Goal: Task Accomplishment & Management: Complete application form

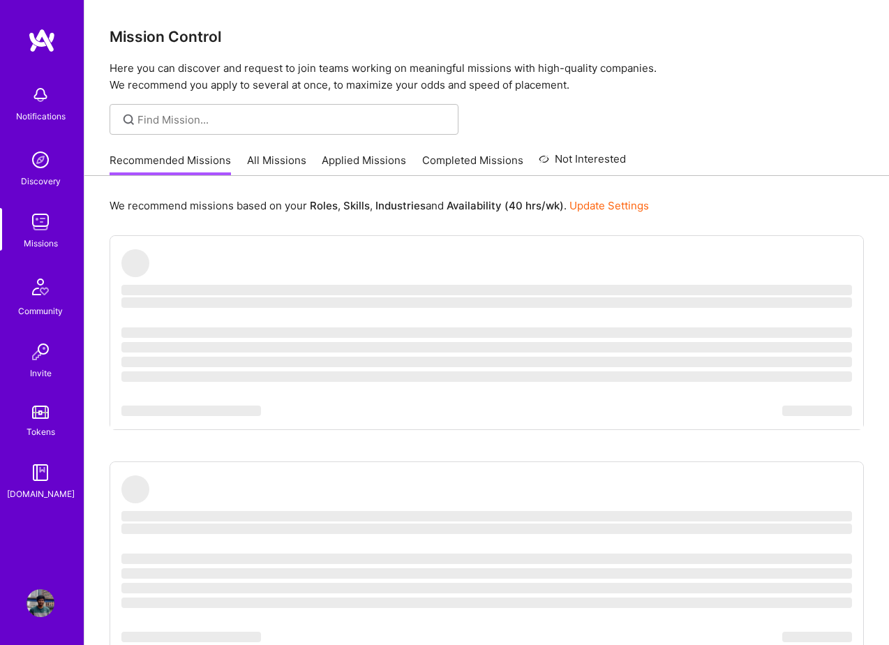
click at [356, 158] on link "Applied Missions" at bounding box center [364, 164] width 84 height 23
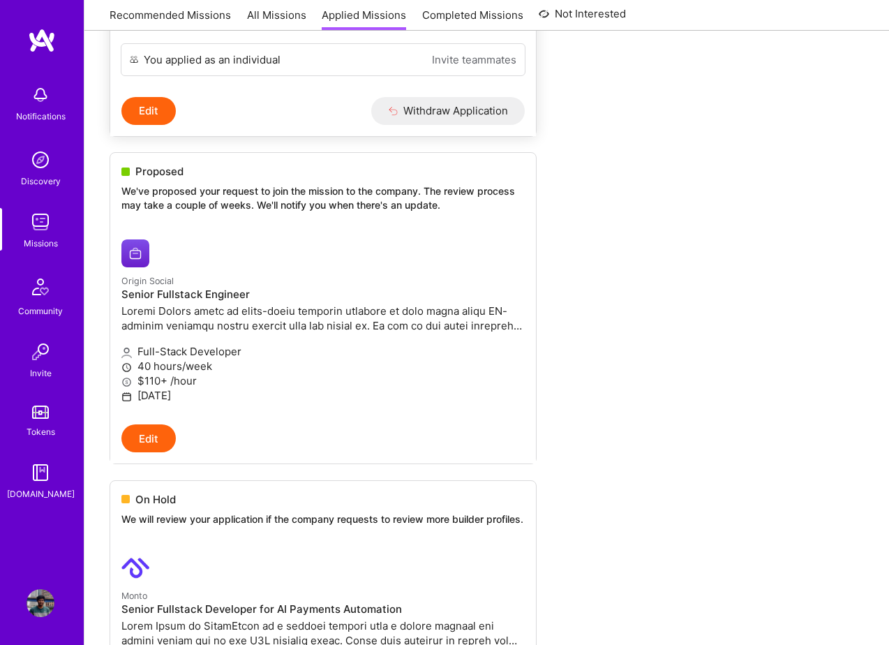
scroll to position [460, 0]
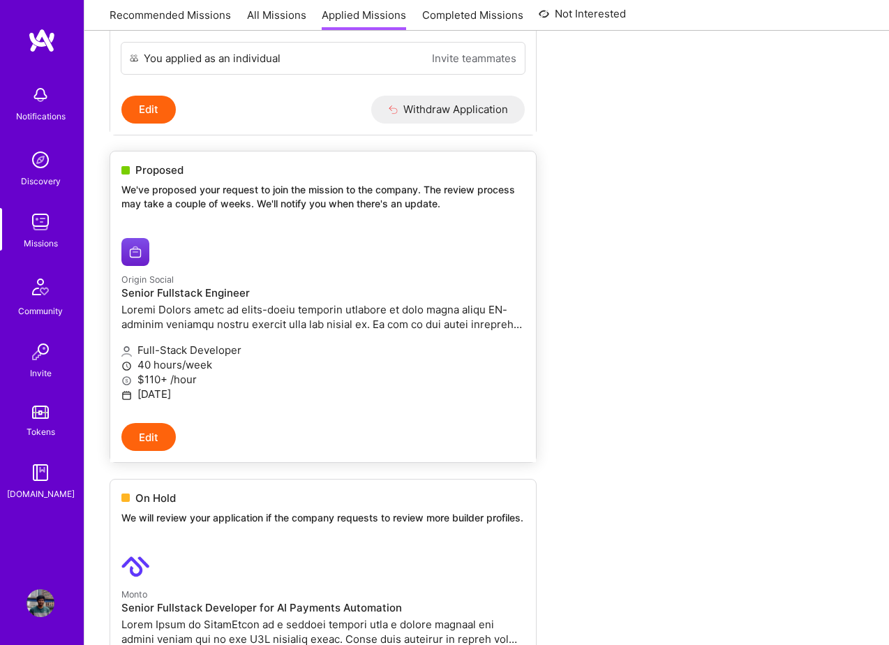
click at [128, 451] on button "Edit" at bounding box center [148, 437] width 54 height 28
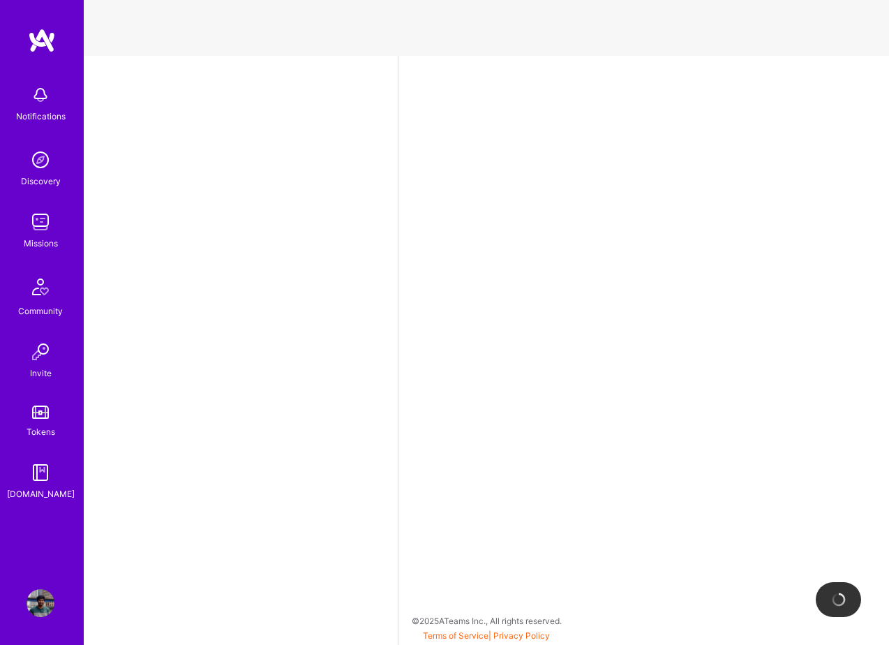
select select "GB"
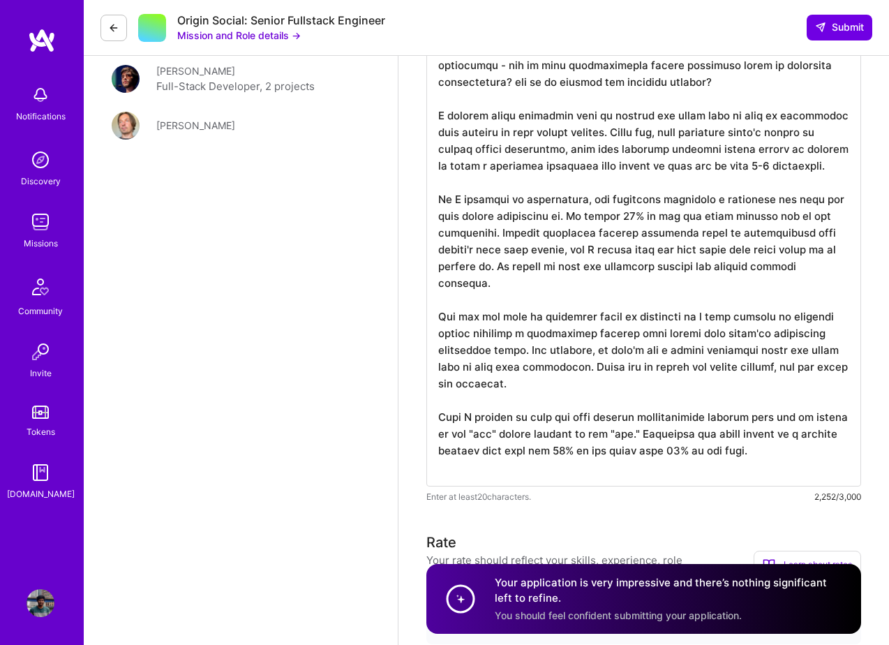
scroll to position [1751, 0]
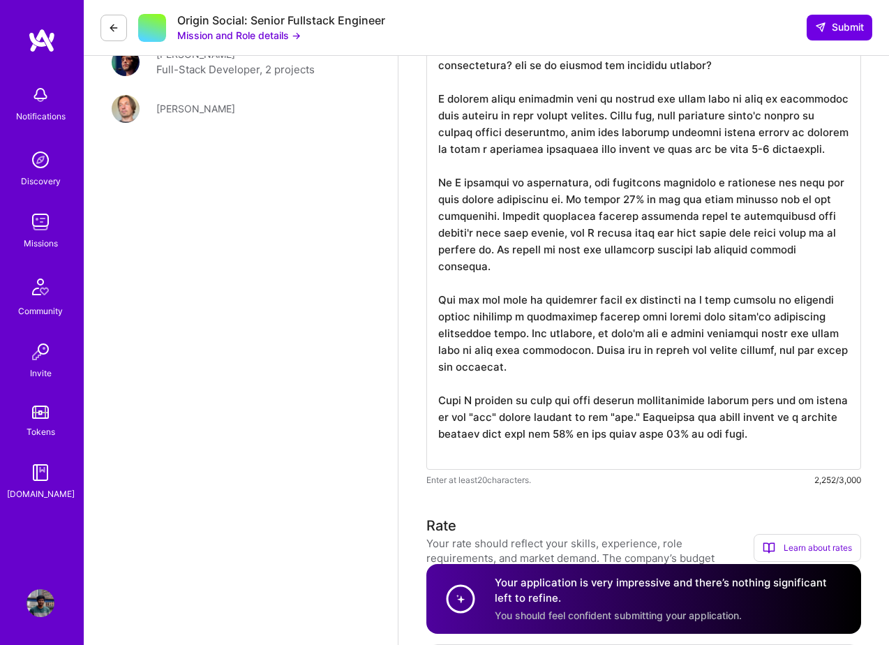
click at [787, 433] on textarea at bounding box center [643, 132] width 435 height 676
drag, startPoint x: 787, startPoint y: 433, endPoint x: 481, endPoint y: 21, distance: 513.4
click at [481, 21] on div "Notifications Discovery Missions Community Invite Tokens [DOMAIN_NAME] Profile …" at bounding box center [444, 361] width 889 height 4224
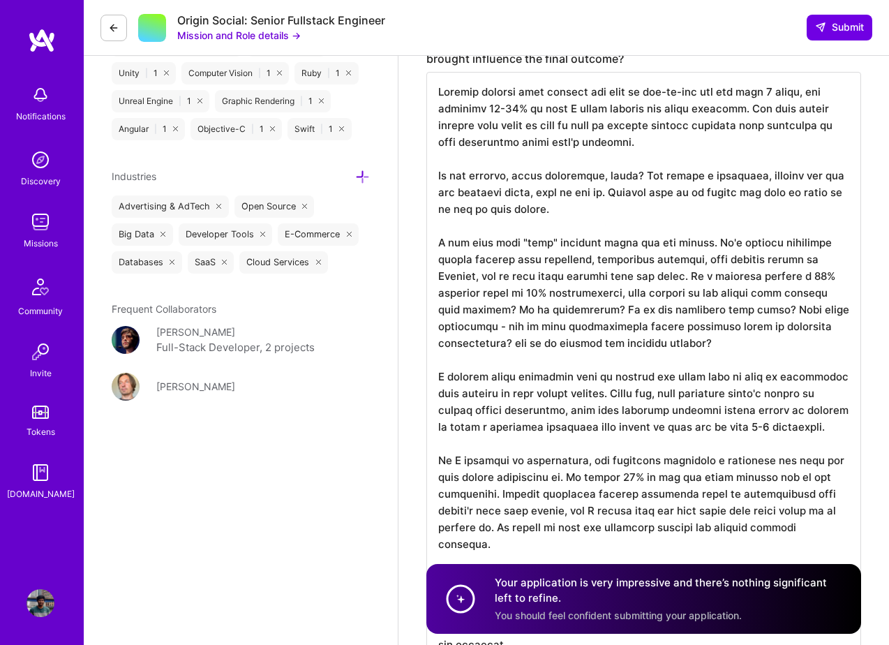
scroll to position [1329, 0]
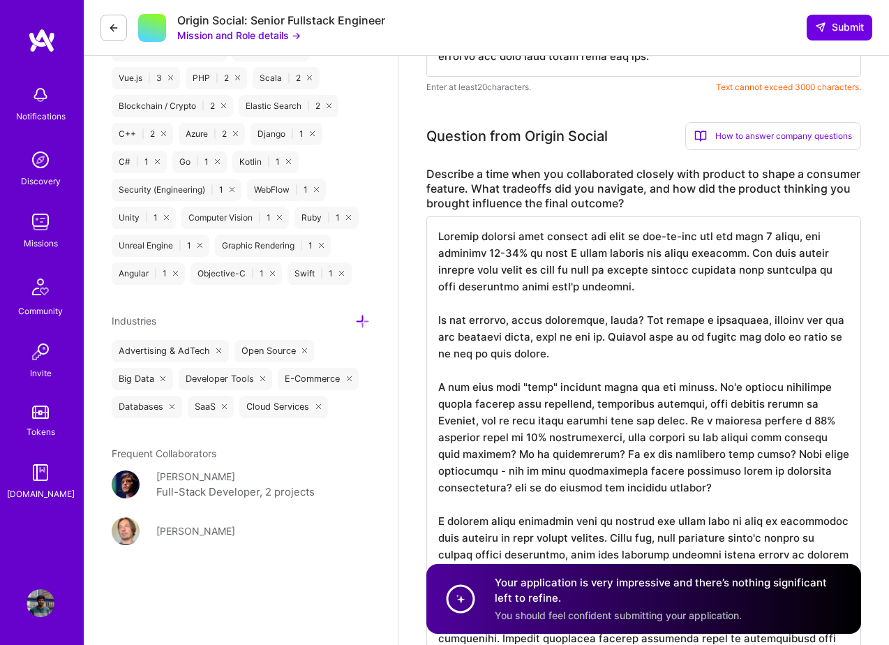
click at [438, 228] on textarea at bounding box center [643, 554] width 435 height 676
drag, startPoint x: 438, startPoint y: 228, endPoint x: 671, endPoint y: 607, distance: 445.5
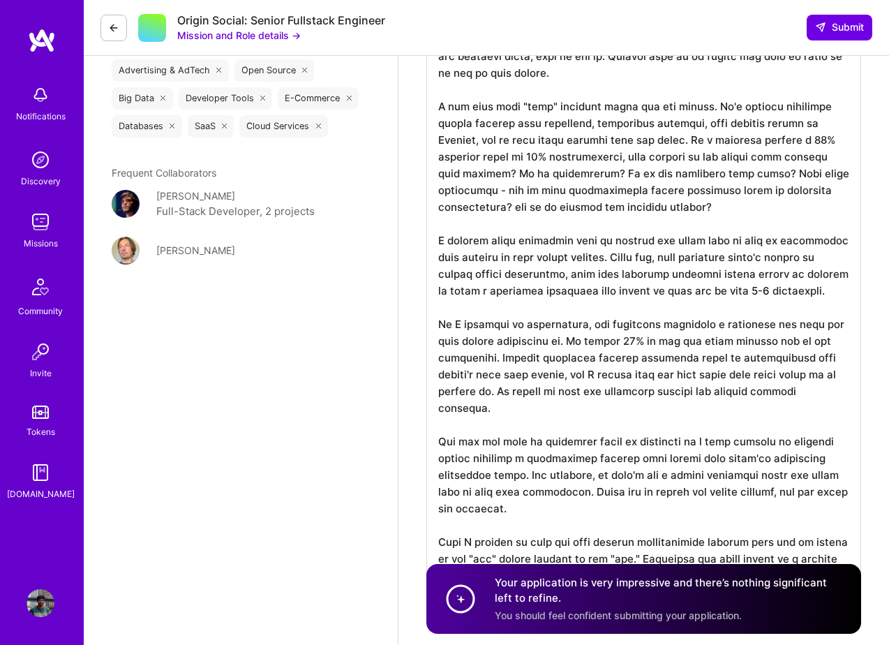
scroll to position [1622, 0]
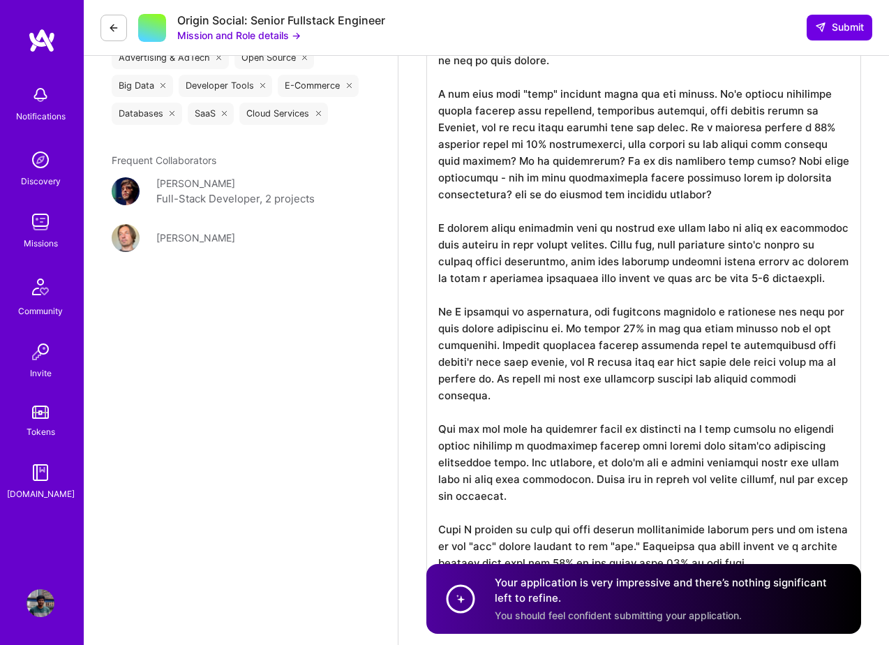
click at [654, 442] on textarea at bounding box center [643, 261] width 435 height 676
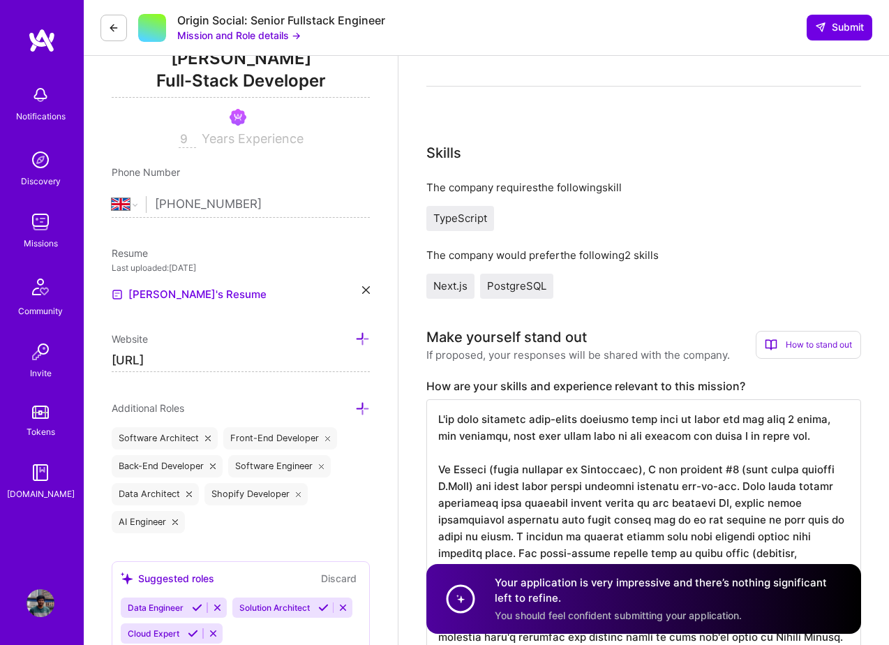
scroll to position [0, 0]
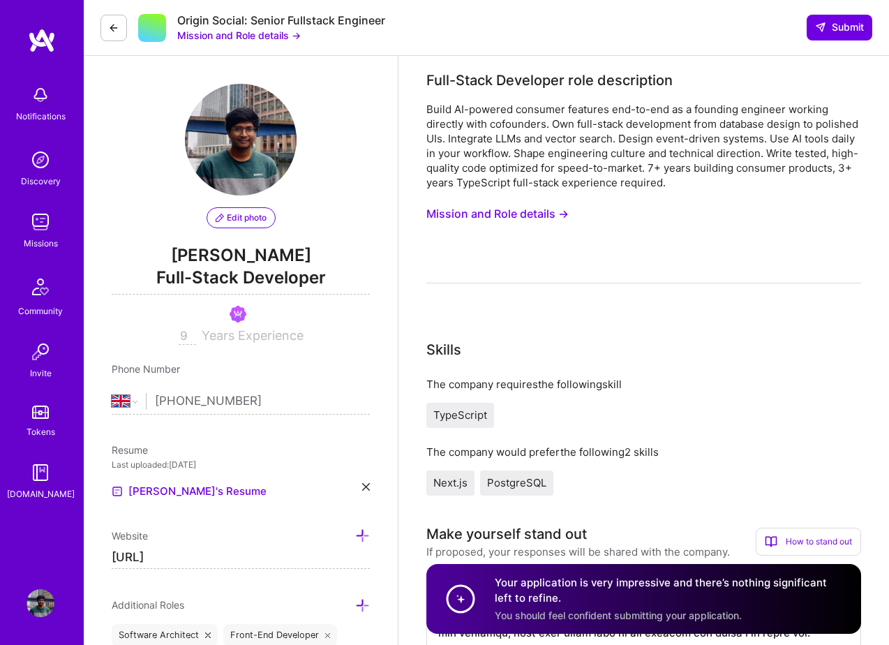
click at [37, 223] on img at bounding box center [41, 222] width 28 height 28
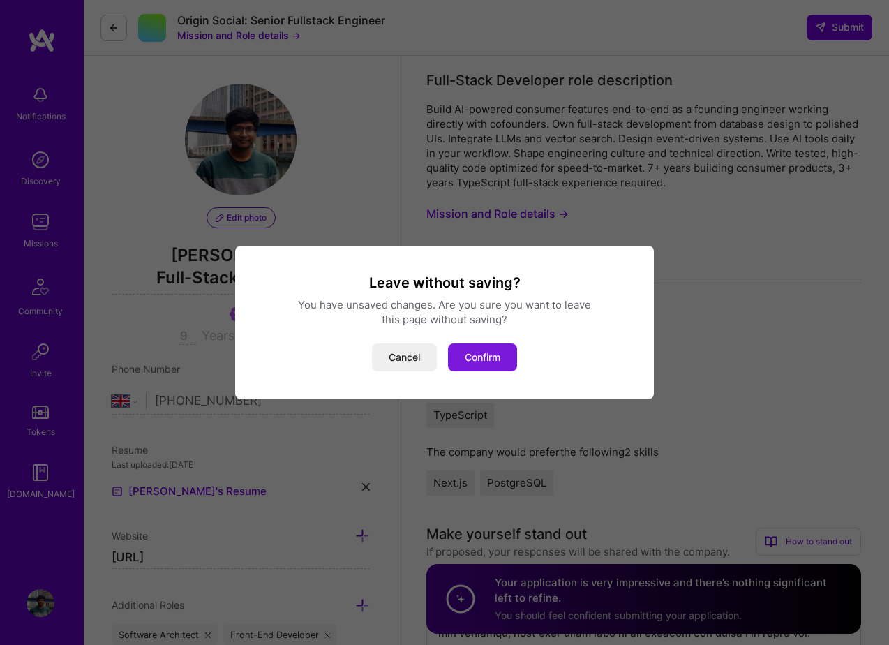
click at [458, 352] on button "Confirm" at bounding box center [482, 357] width 69 height 28
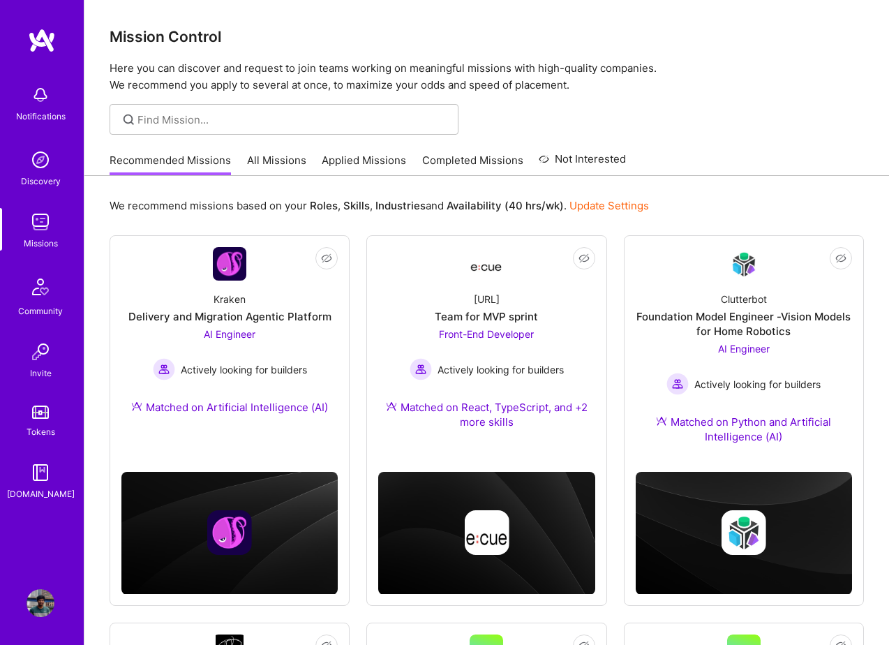
click at [445, 164] on link "Completed Missions" at bounding box center [472, 164] width 101 height 23
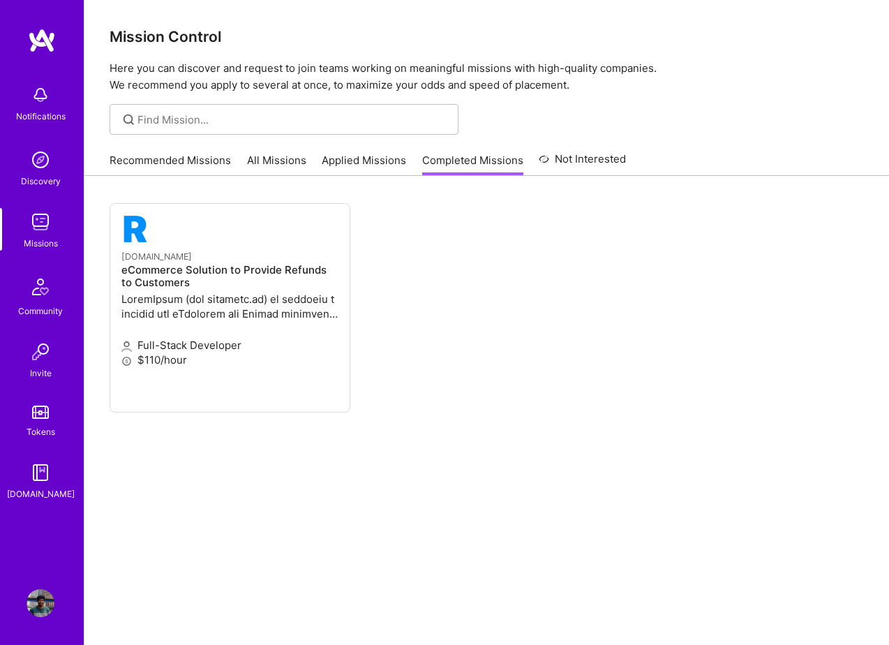
click at [371, 166] on link "Applied Missions" at bounding box center [364, 164] width 84 height 23
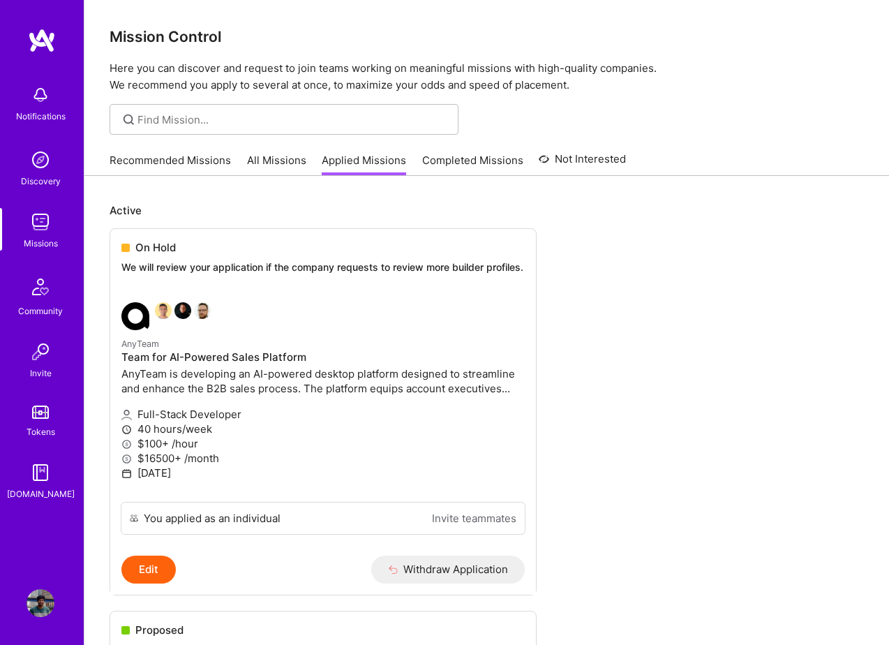
click at [271, 159] on link "All Missions" at bounding box center [276, 164] width 59 height 23
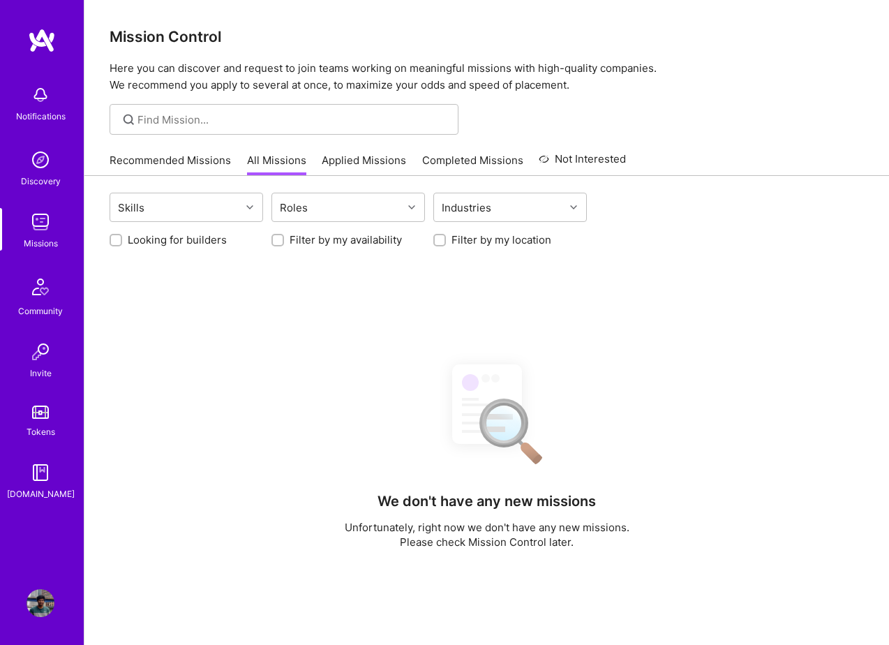
click at [183, 157] on link "Recommended Missions" at bounding box center [170, 164] width 121 height 23
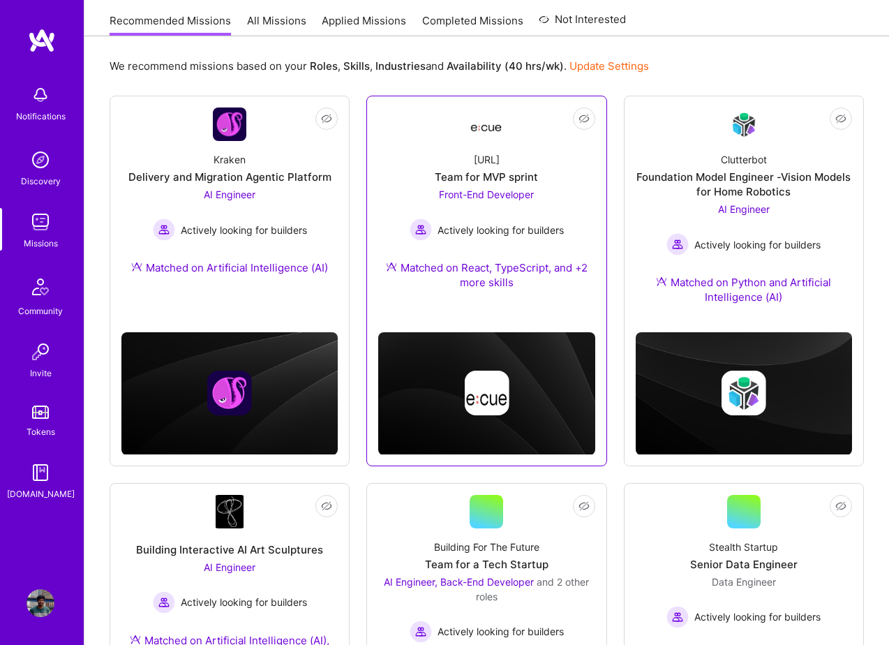
scroll to position [142, 0]
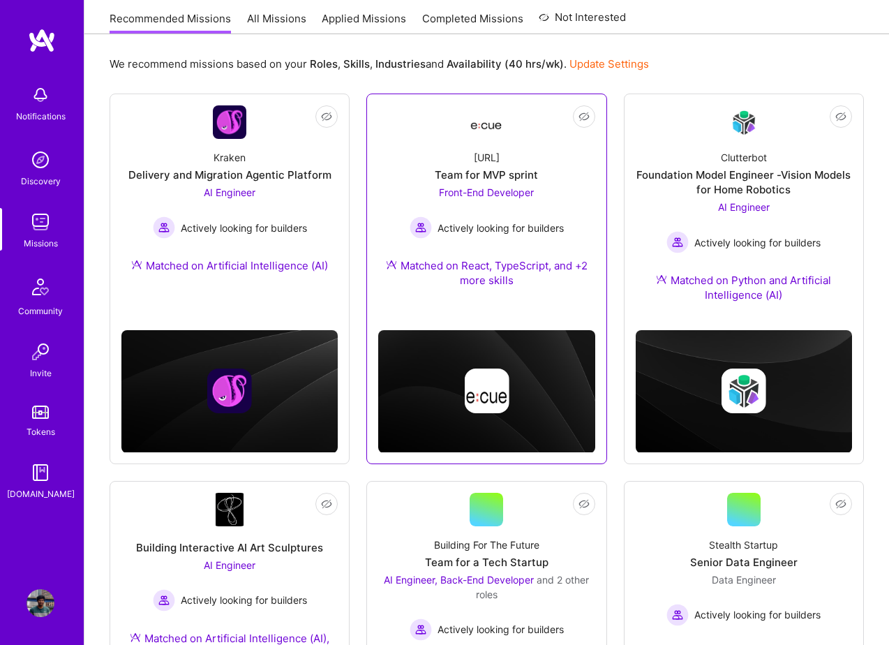
click at [454, 299] on div "[URL] Team for MVP sprint Front-End Developer Actively looking for builders Mat…" at bounding box center [486, 221] width 216 height 165
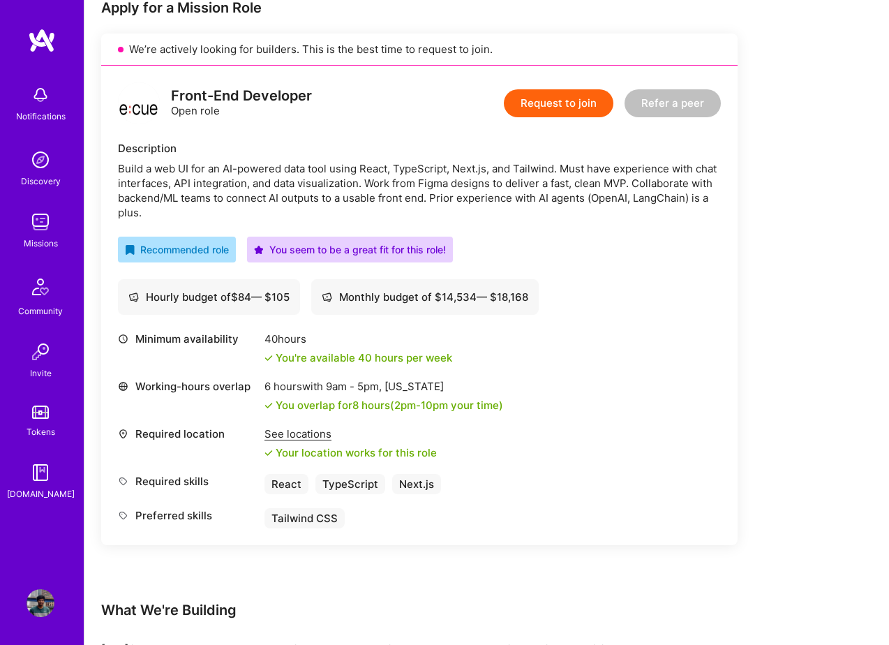
scroll to position [177, 0]
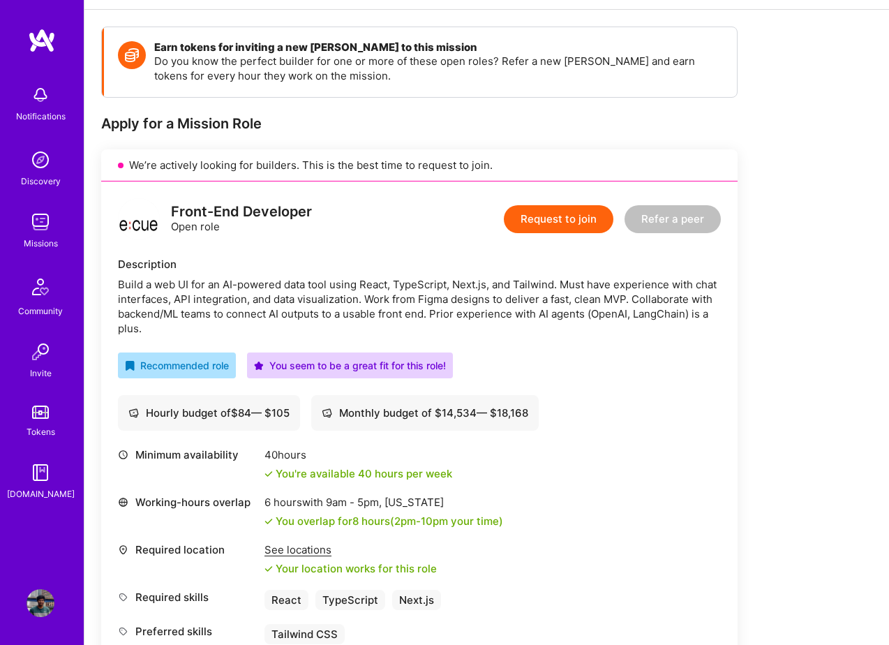
click at [575, 216] on button "Request to join" at bounding box center [559, 219] width 110 height 28
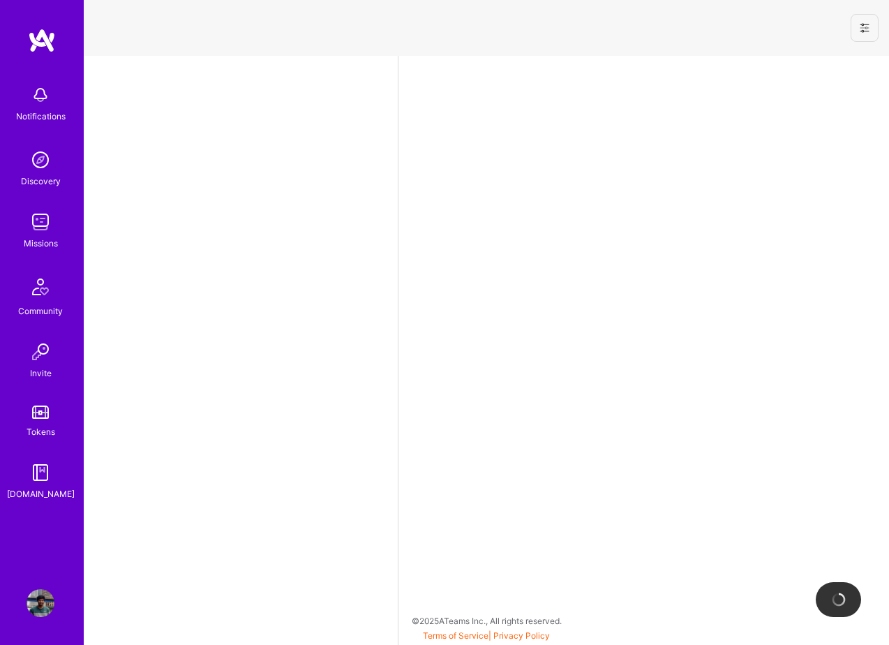
select select "GB"
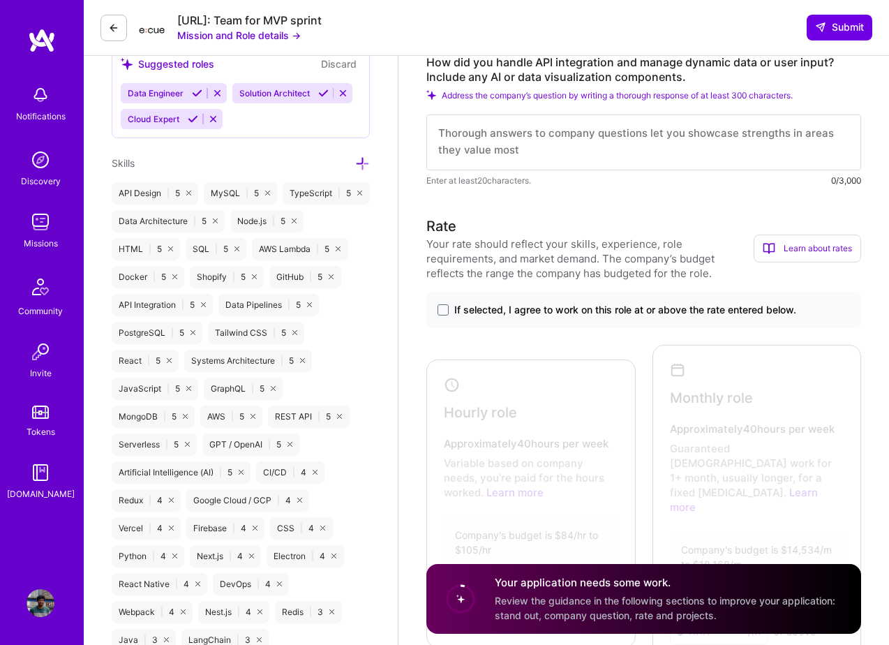
scroll to position [726, 0]
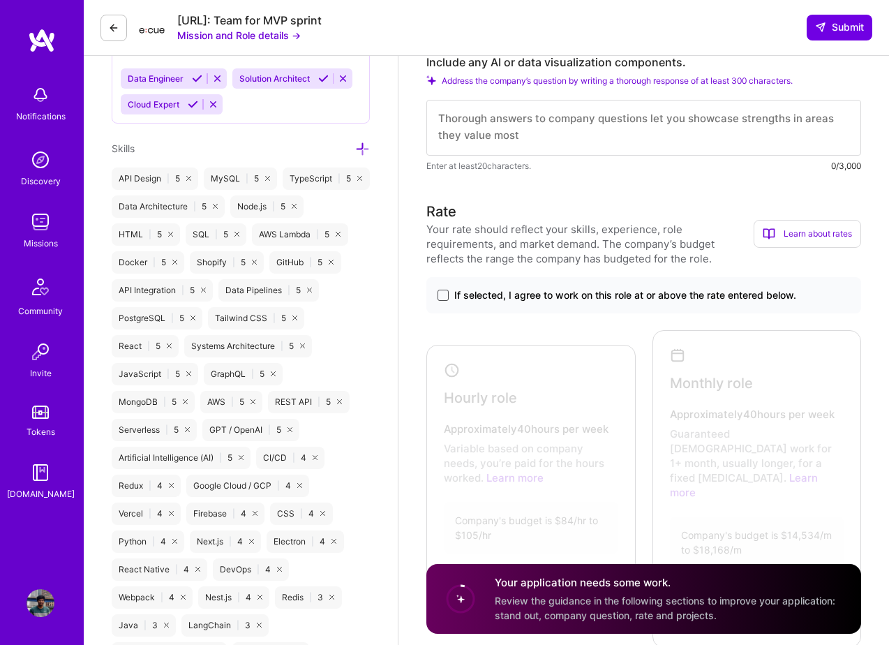
click at [445, 291] on span at bounding box center [443, 295] width 11 height 11
click at [0, 0] on input "If selected, I agree to work on this role at or above the rate entered below." at bounding box center [0, 0] width 0 height 0
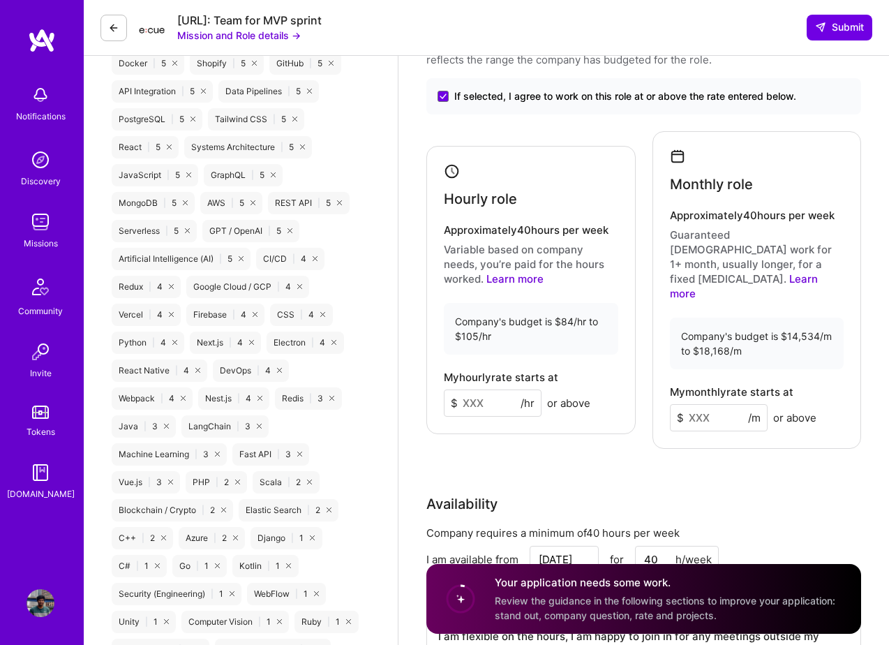
scroll to position [1075, 0]
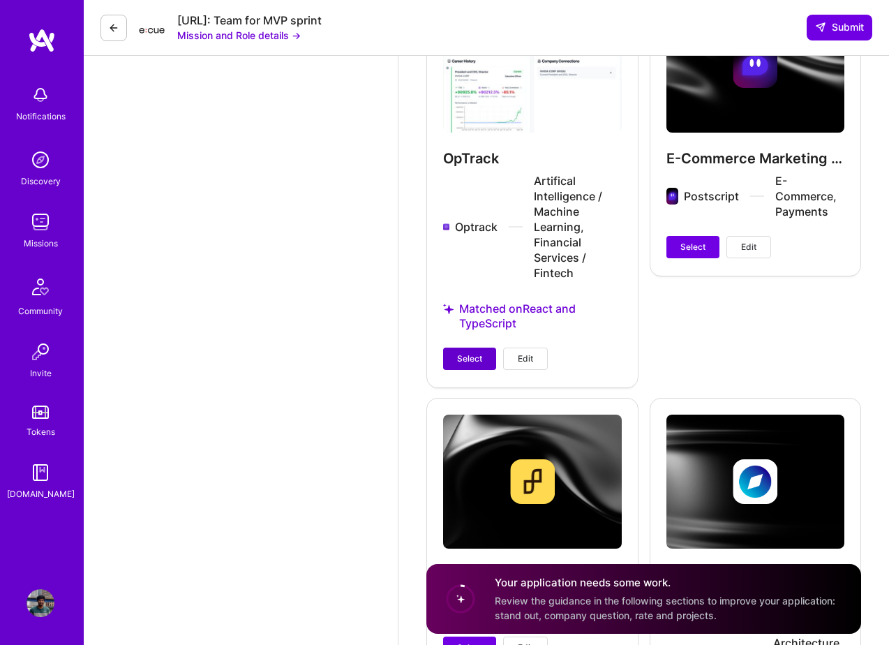
click at [482, 348] on button "Select" at bounding box center [469, 359] width 53 height 22
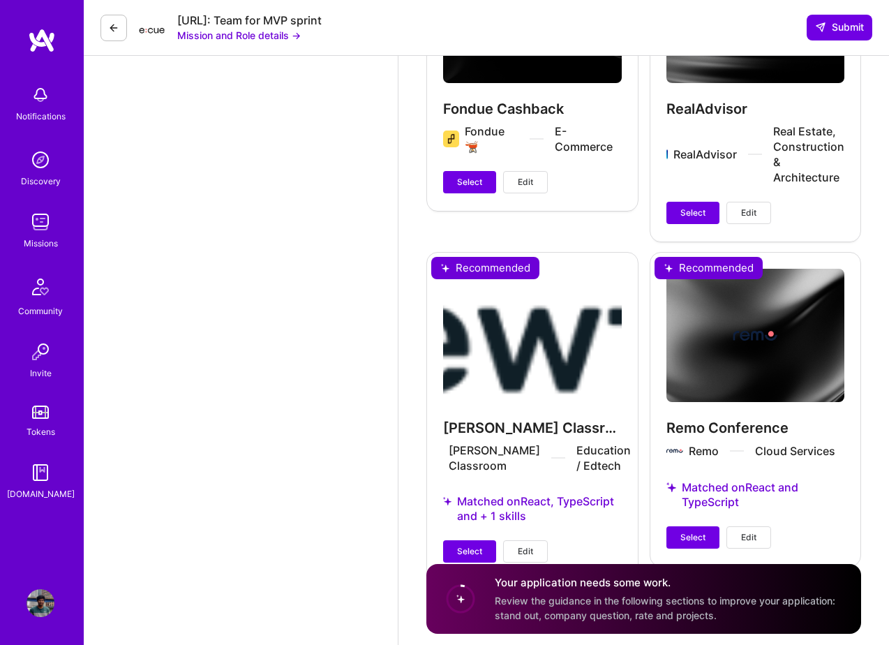
scroll to position [2420, 0]
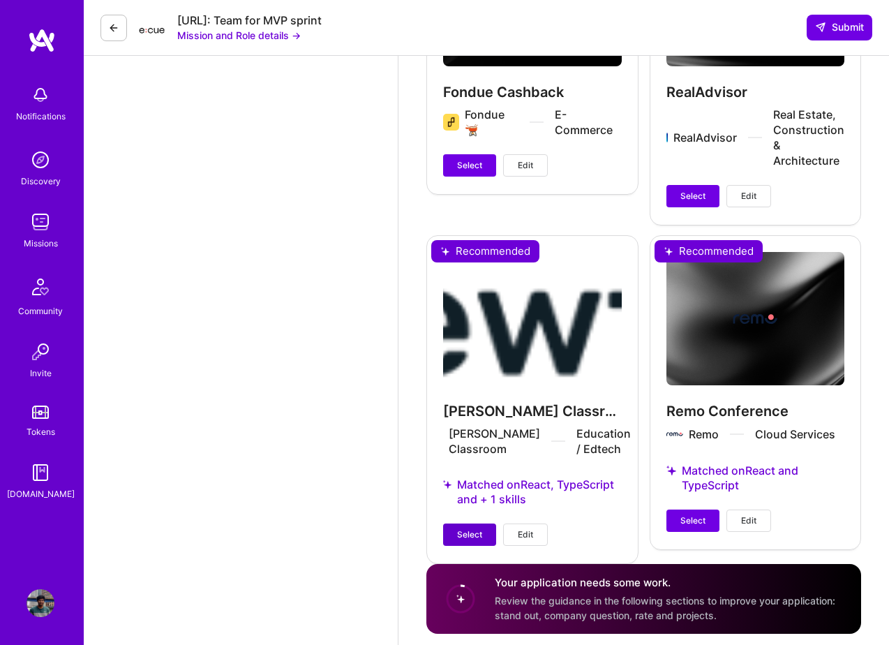
click at [470, 528] on span "Select" at bounding box center [469, 534] width 25 height 13
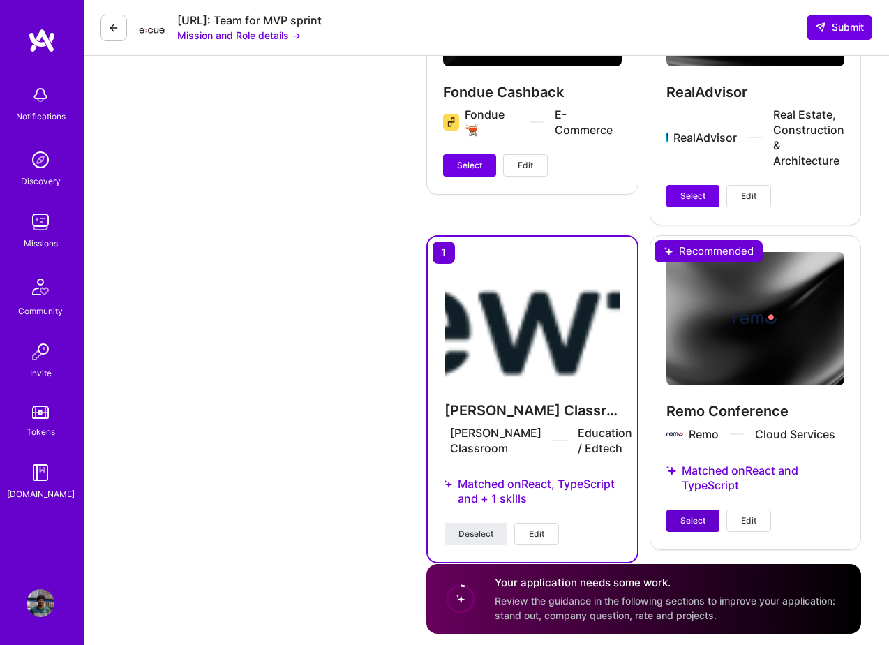
click at [674, 509] on button "Select" at bounding box center [692, 520] width 53 height 22
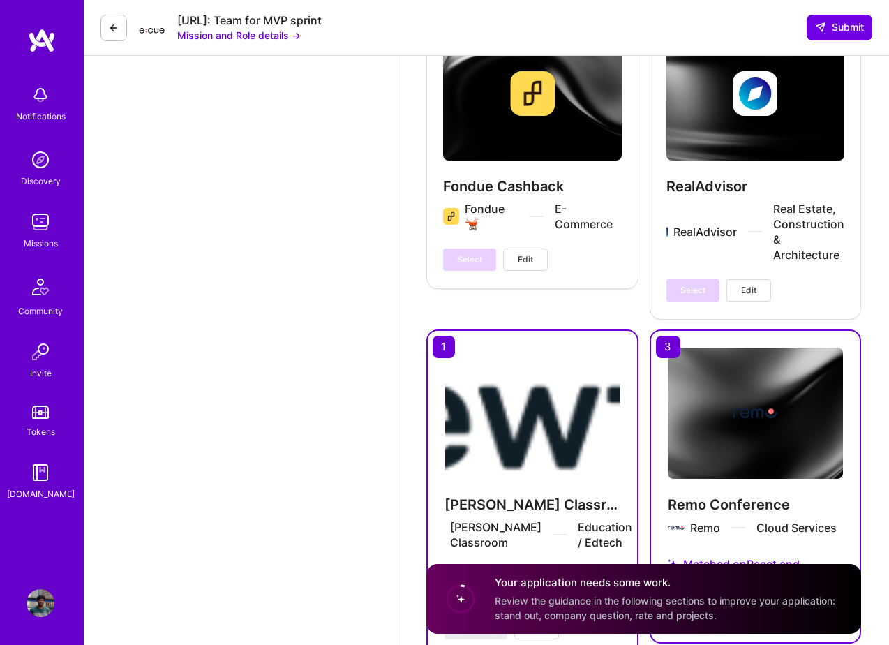
scroll to position [2420, 0]
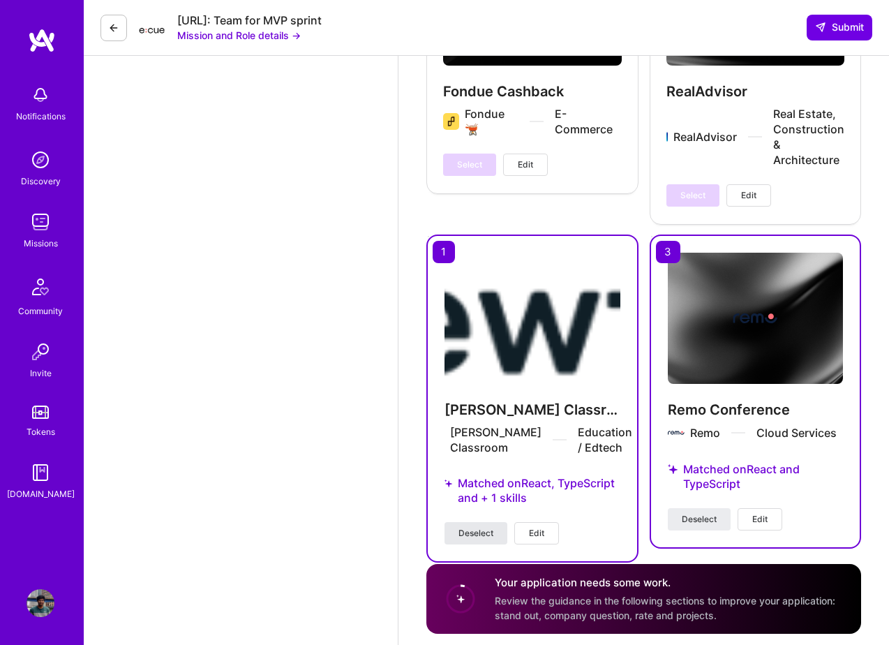
click at [463, 527] on span "Deselect" at bounding box center [476, 533] width 35 height 13
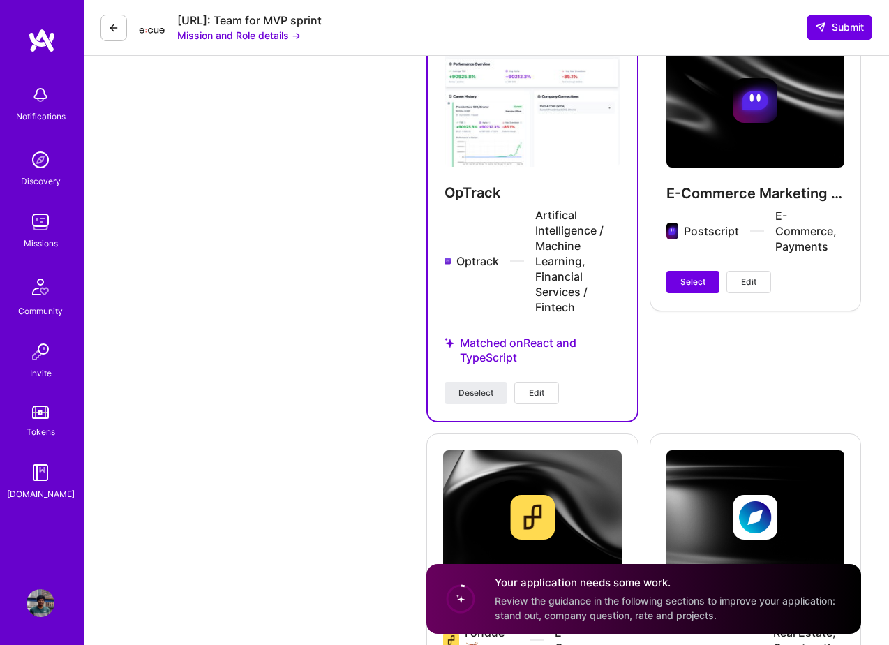
scroll to position [1851, 0]
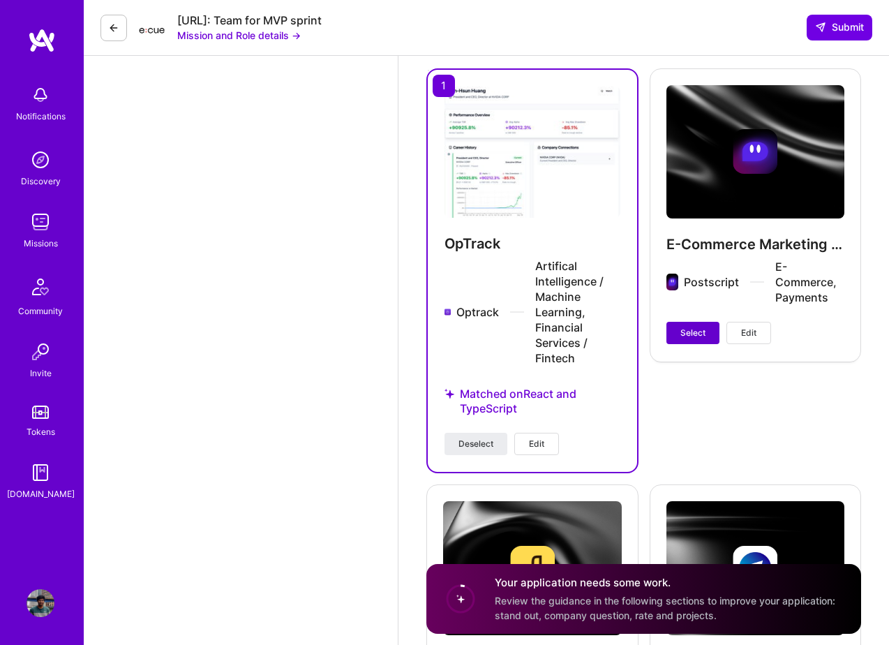
click at [706, 322] on button "Select" at bounding box center [692, 333] width 53 height 22
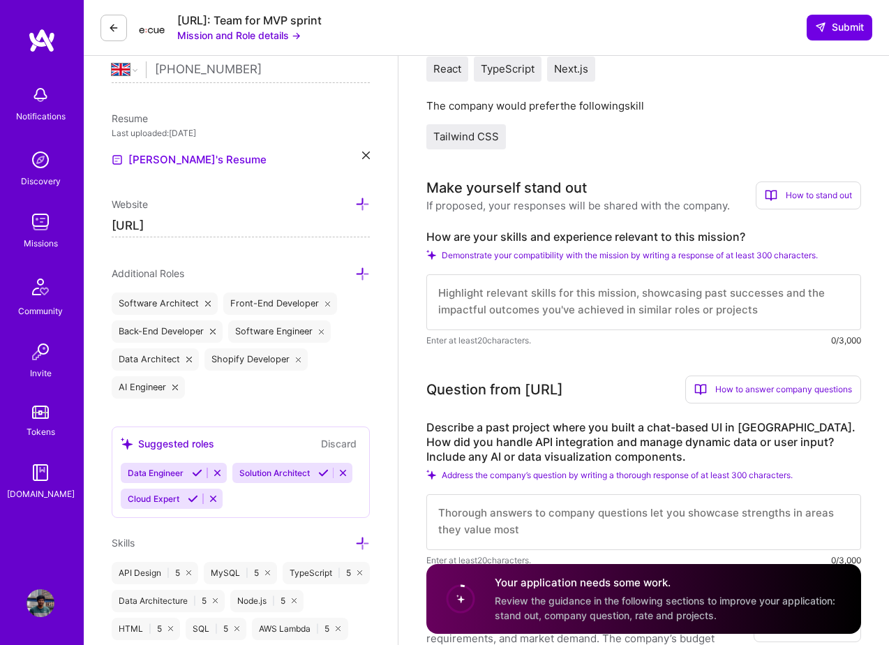
scroll to position [0, 0]
